Goal: Check status

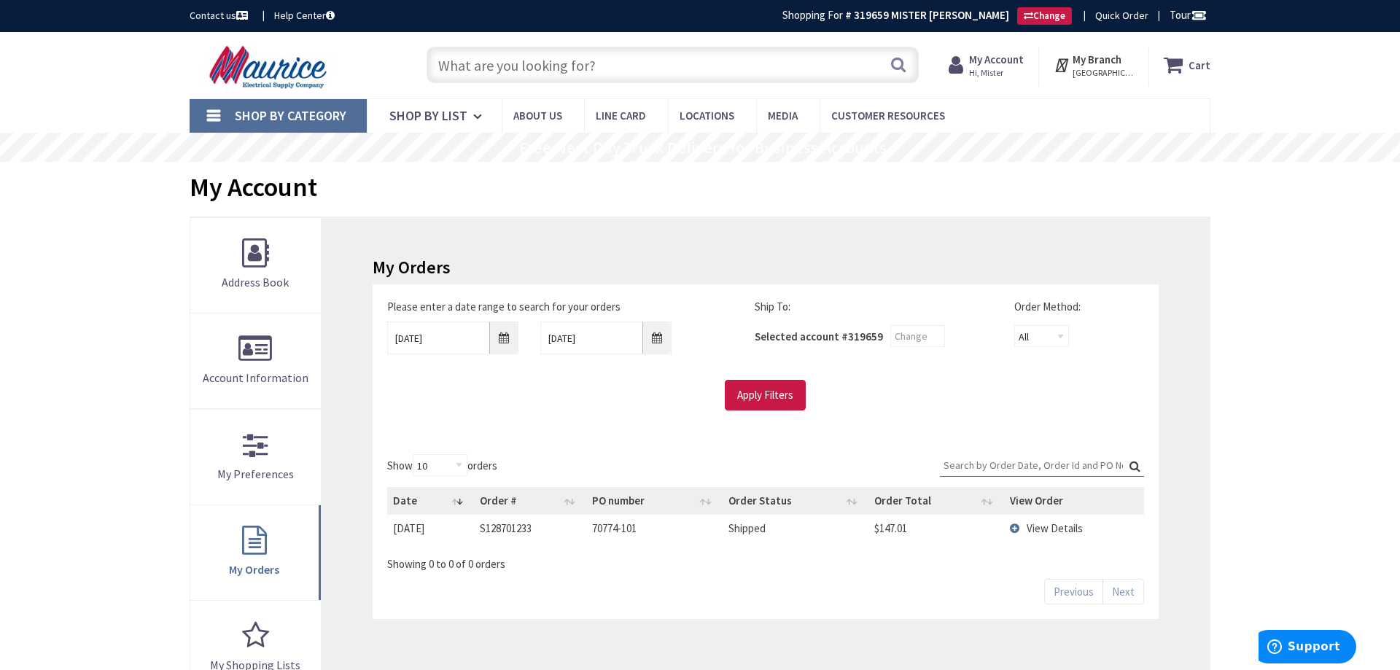
drag, startPoint x: 538, startPoint y: 528, endPoint x: 470, endPoint y: 529, distance: 67.8
click at [470, 529] on tr "9/5/2025 2025-09-05 S128701233 70774-101 Shipped $147.01 View Details" at bounding box center [765, 528] width 757 height 27
copy tr "2025-09-05 S128701233"
